Goal: Task Accomplishment & Management: Manage account settings

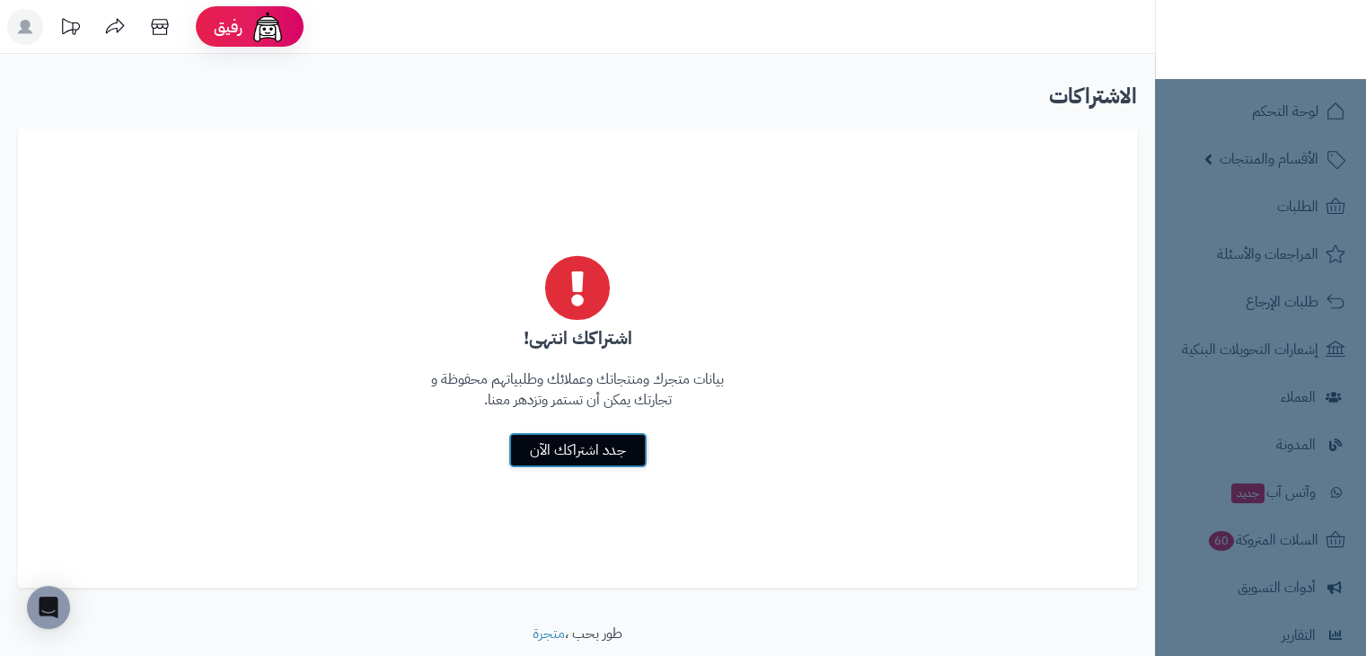
click at [542, 446] on link "جدد اشتراكك الآن" at bounding box center [577, 450] width 139 height 36
drag, startPoint x: 1173, startPoint y: 155, endPoint x: 775, endPoint y: 256, distance: 410.4
click at [777, 256] on div "رفيق ! 0 الطلبات معالجة مكتمل إرجاع المنتجات العملاء المتواجدون الان 114 عملاء …" at bounding box center [683, 356] width 1366 height 713
click at [1300, 139] on nav "لوحة التحكم الأقسام والمنتجات المنتجات الأقسام الماركات مواصفات المنتجات مواصفا…" at bounding box center [1260, 350] width 211 height 656
